Goal: Book appointment/travel/reservation

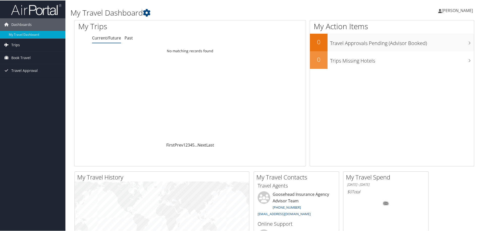
click at [19, 46] on span "Trips" at bounding box center [15, 44] width 9 height 13
click at [13, 77] on span "Book Travel" at bounding box center [20, 80] width 19 height 13
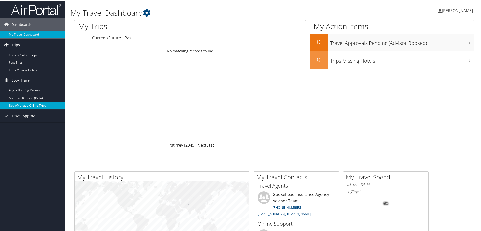
click at [14, 107] on link "Book/Manage Online Trips" at bounding box center [32, 105] width 65 height 8
